Goal: Task Accomplishment & Management: Complete application form

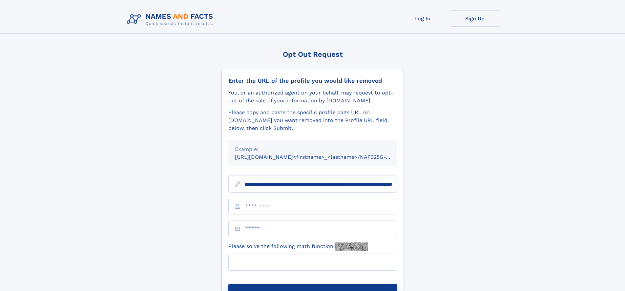
scroll to position [0, 81]
type input "**********"
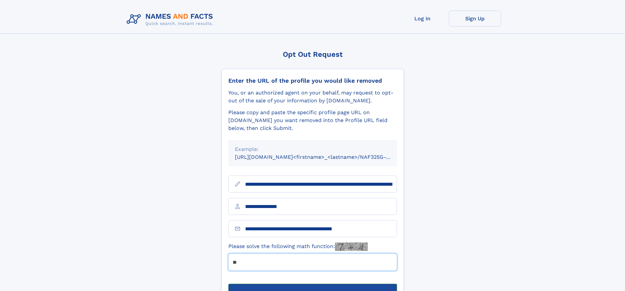
type input "**"
click at [312, 284] on button "Submit Opt Out Request" at bounding box center [312, 294] width 169 height 21
